Goal: Navigation & Orientation: Find specific page/section

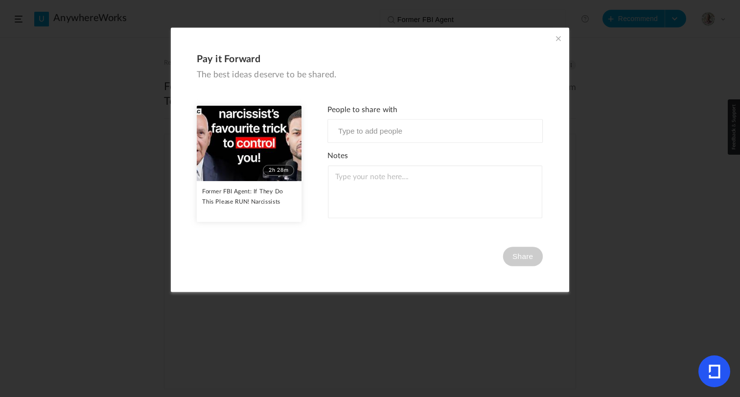
scroll to position [337, 0]
click at [558, 36] on span at bounding box center [558, 38] width 11 height 11
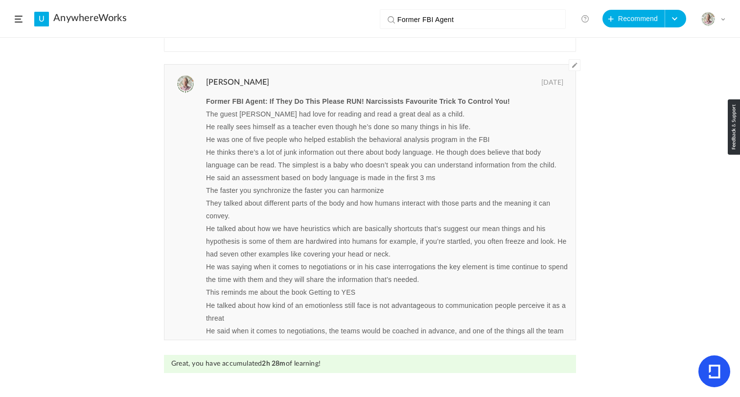
click at [101, 210] on div "Recommended by [PERSON_NAME] AnywhereWorks [DATE] 0 0 Share Edit Delete 2h 28m" at bounding box center [370, 217] width 740 height 359
click at [18, 19] on span at bounding box center [19, 19] width 8 height 7
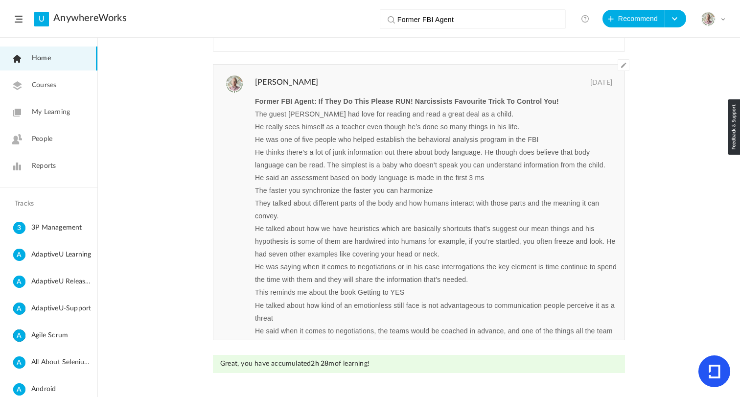
click at [48, 117] on link "My Learning" at bounding box center [48, 112] width 97 height 24
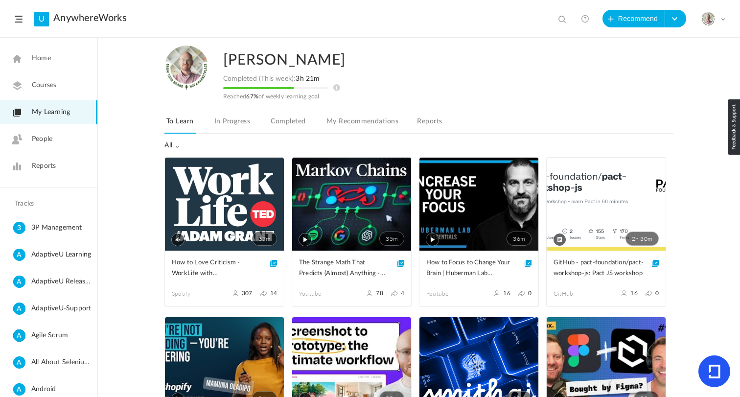
click at [289, 125] on link "Completed" at bounding box center [288, 124] width 39 height 19
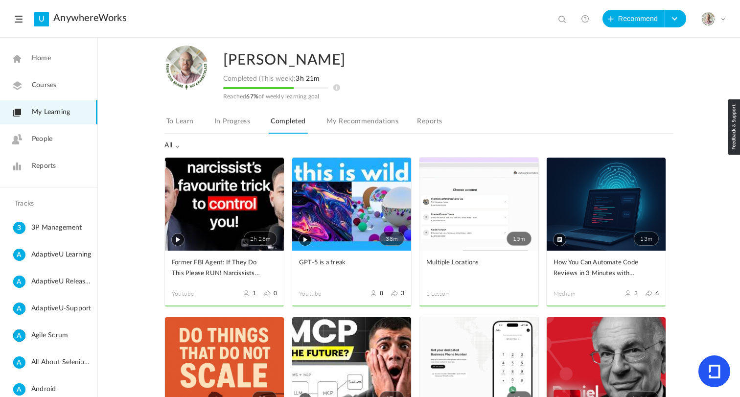
click at [35, 64] on link "Home" at bounding box center [48, 58] width 97 height 24
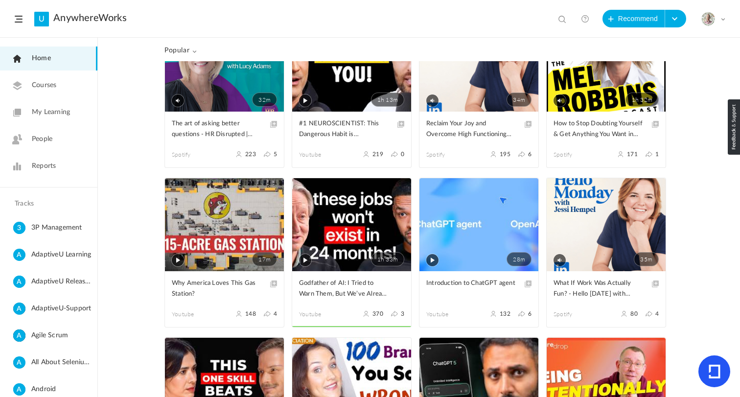
scroll to position [47, 0]
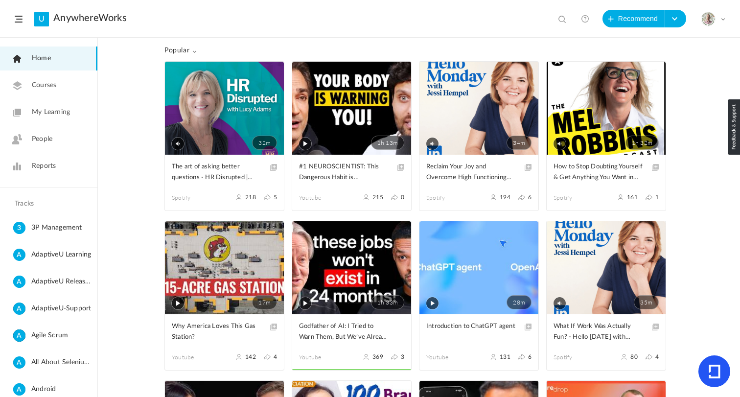
scroll to position [1805, 0]
